Goal: Information Seeking & Learning: Learn about a topic

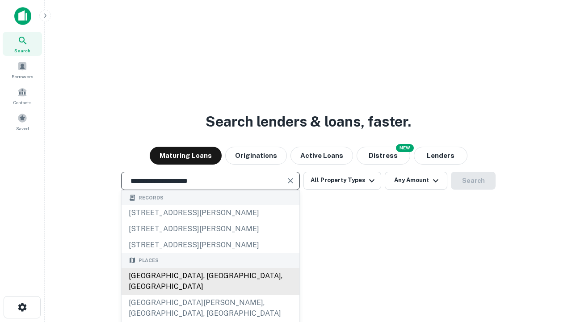
click at [210, 294] on div "[GEOGRAPHIC_DATA], [GEOGRAPHIC_DATA], [GEOGRAPHIC_DATA]" at bounding box center [210, 281] width 178 height 27
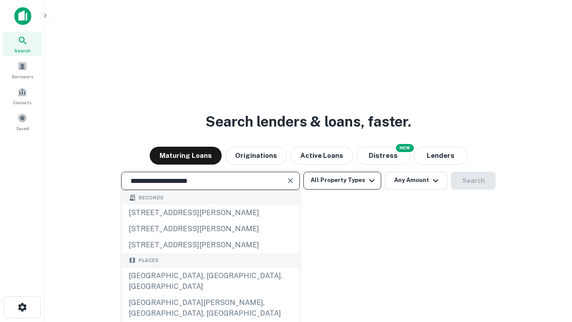
type input "**********"
click at [342, 180] on button "All Property Types" at bounding box center [342, 180] width 78 height 18
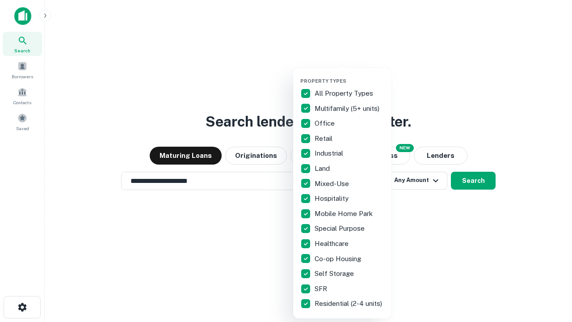
click at [349, 75] on button "button" at bounding box center [349, 75] width 98 height 0
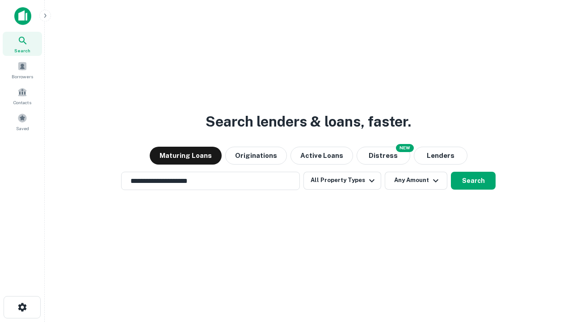
scroll to position [5, 108]
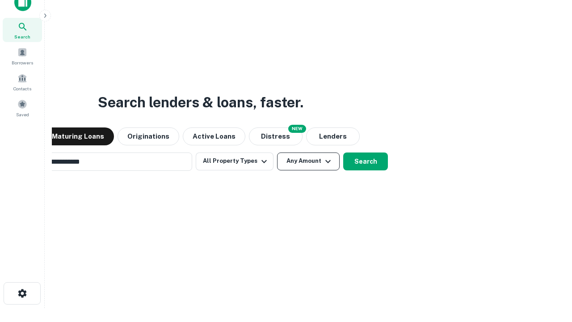
click at [277, 152] on button "Any Amount" at bounding box center [308, 161] width 63 height 18
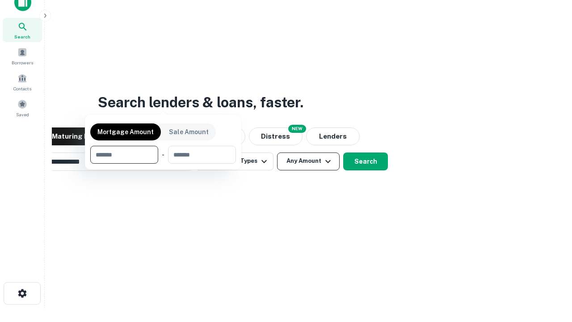
scroll to position [14, 0]
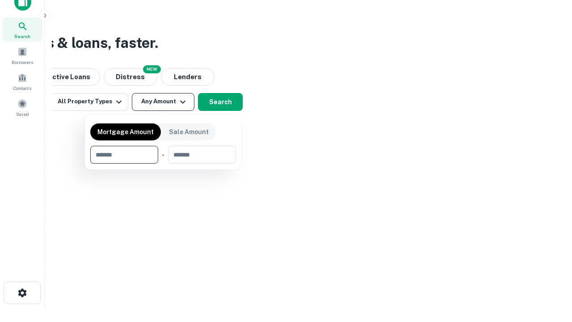
type input "*******"
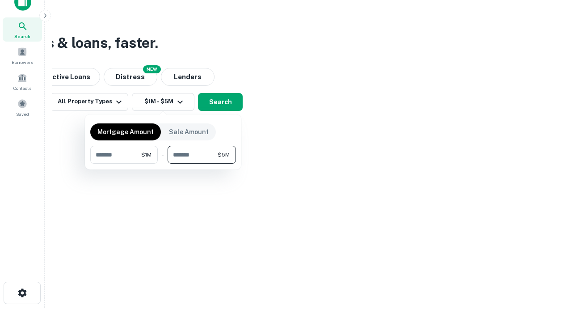
type input "*******"
click at [163, 163] on button "button" at bounding box center [163, 163] width 146 height 0
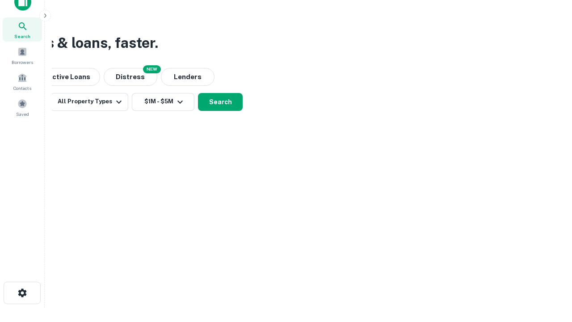
scroll to position [5, 165]
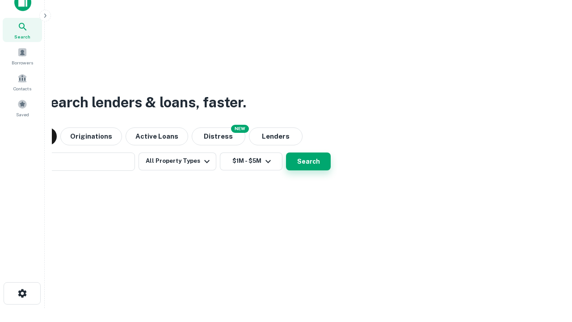
click at [286, 152] on button "Search" at bounding box center [308, 161] width 45 height 18
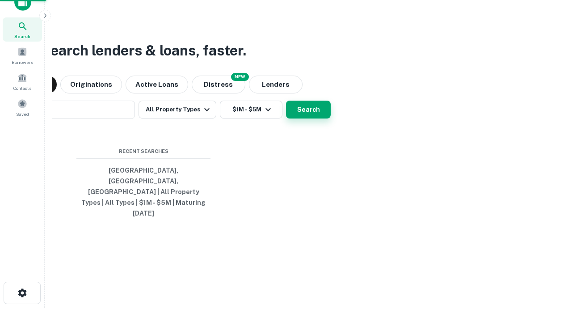
scroll to position [24, 253]
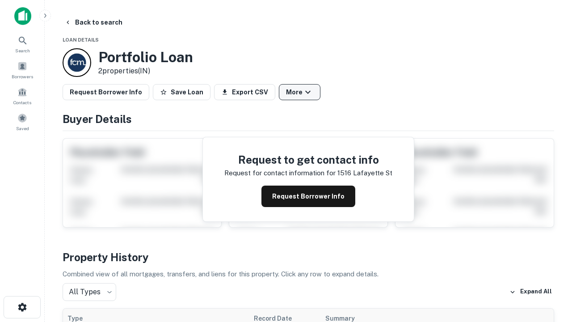
click at [299, 92] on button "More" at bounding box center [300, 92] width 42 height 16
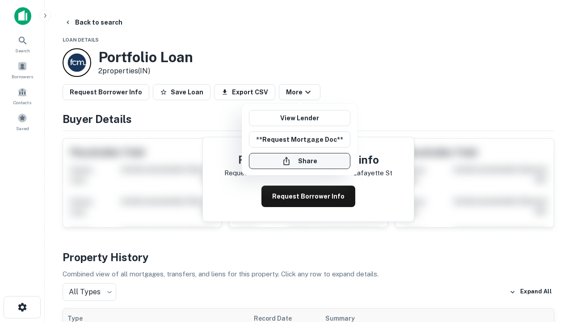
click at [299, 161] on button "Share" at bounding box center [299, 161] width 101 height 16
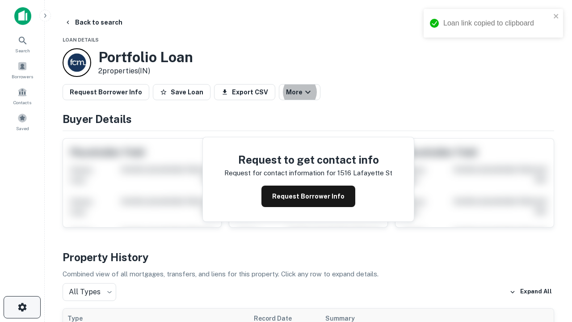
click at [22, 307] on icon "button" at bounding box center [22, 306] width 11 height 11
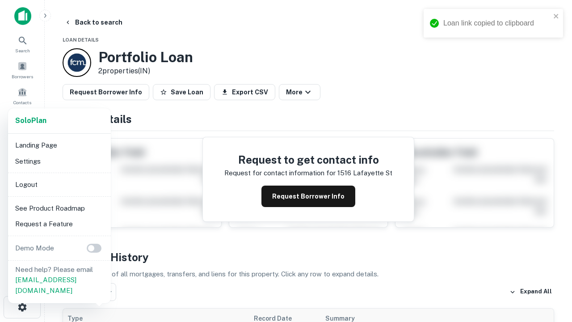
click at [59, 184] on li "Logout" at bounding box center [60, 184] width 96 height 16
